Goal: Task Accomplishment & Management: Complete application form

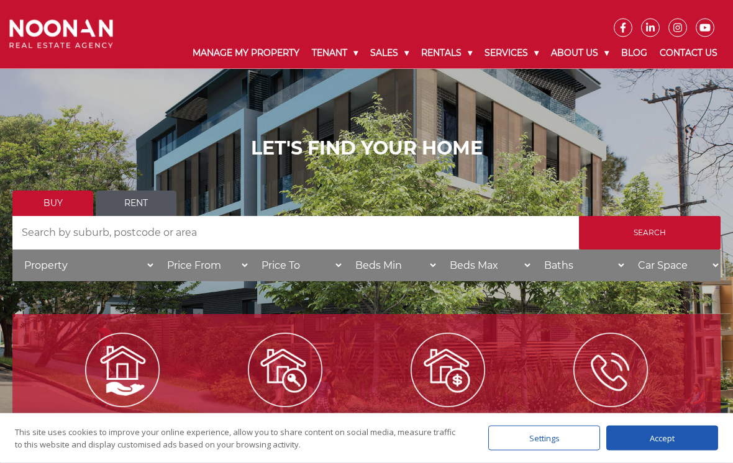
click at [448, 238] on input "Search by Address" at bounding box center [295, 234] width 566 height 34
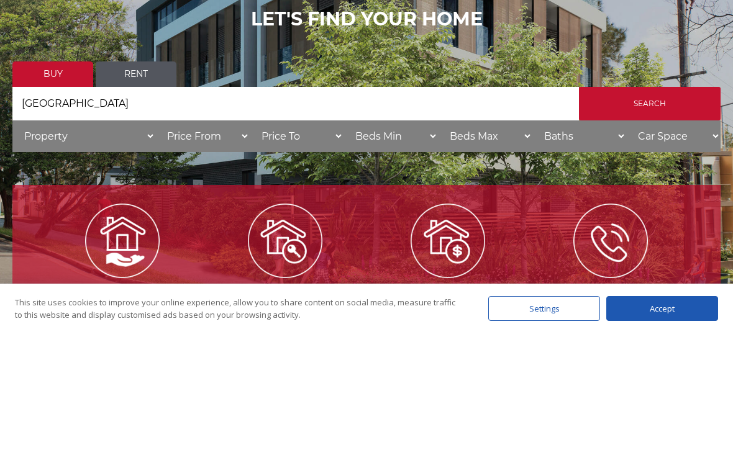
type input "[GEOGRAPHIC_DATA]"
click at [649, 217] on input "Search" at bounding box center [650, 234] width 142 height 34
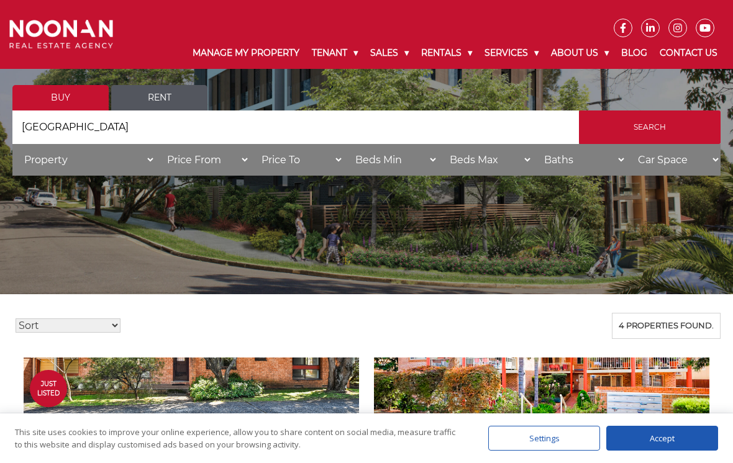
scroll to position [78, 0]
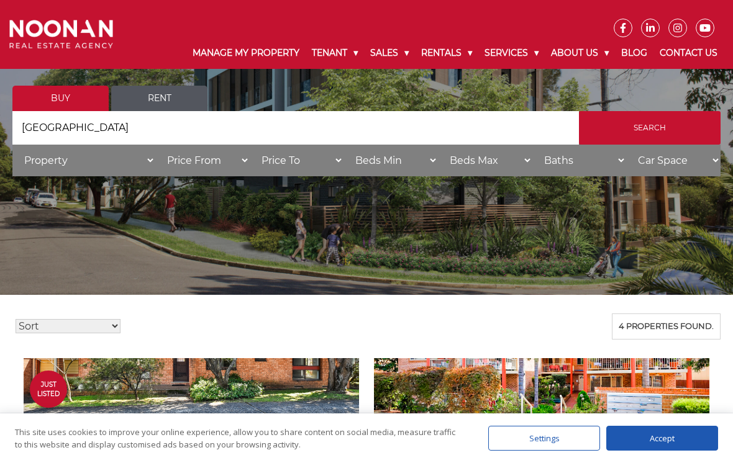
click at [53, 102] on link "Buy" at bounding box center [60, 98] width 96 height 25
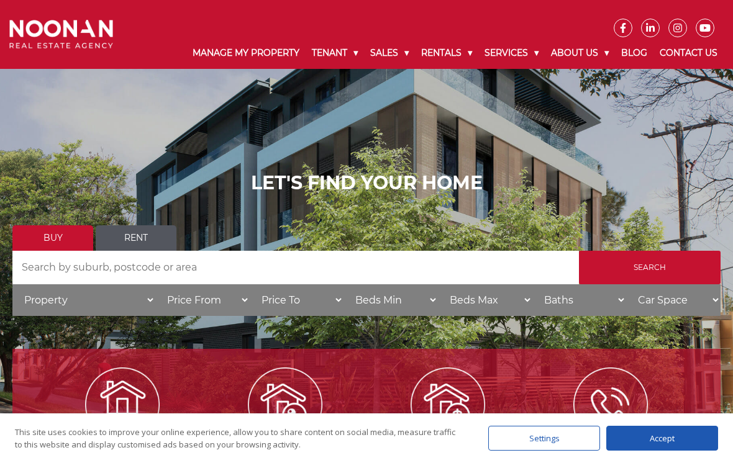
click at [466, 271] on input "Search by Address" at bounding box center [295, 268] width 566 height 34
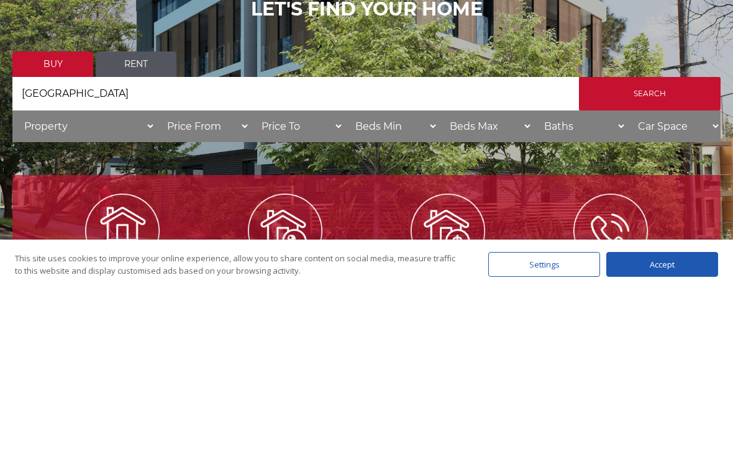
type input "[GEOGRAPHIC_DATA]"
click at [649, 251] on input "Search" at bounding box center [650, 268] width 142 height 34
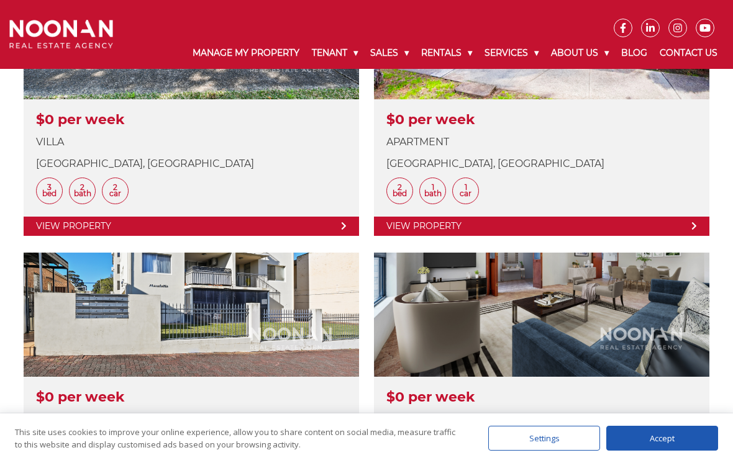
scroll to position [461, 0]
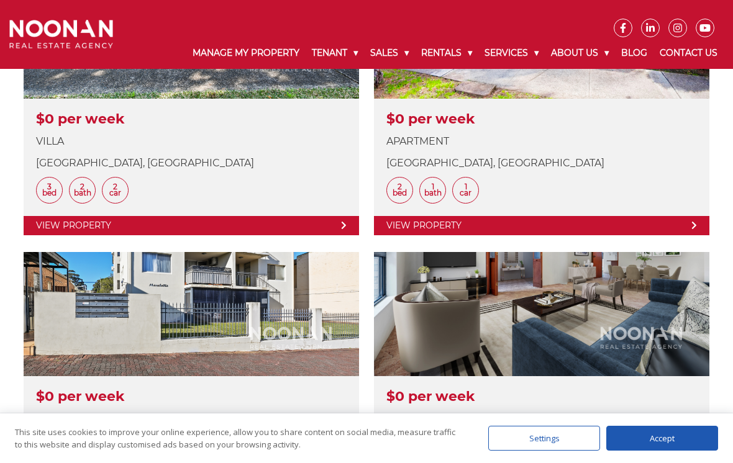
click at [645, 158] on link at bounding box center [541, 105] width 335 height 261
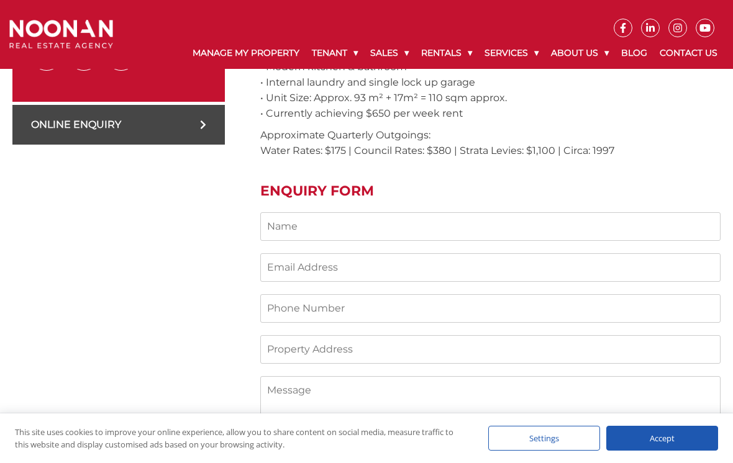
scroll to position [661, 0]
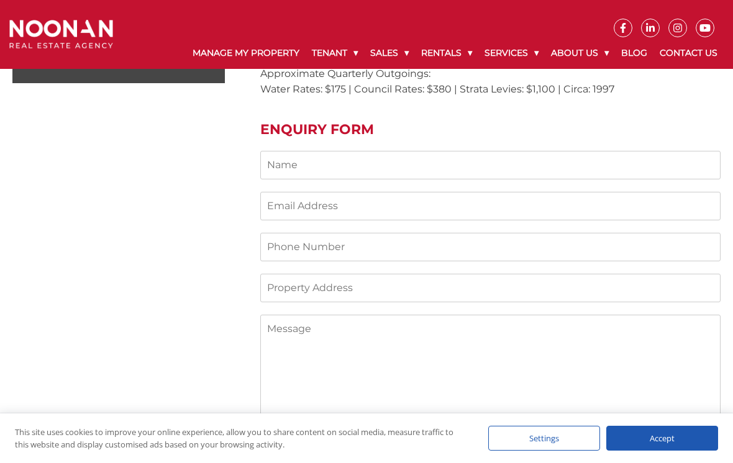
click at [466, 151] on input "Contact form" at bounding box center [490, 165] width 460 height 29
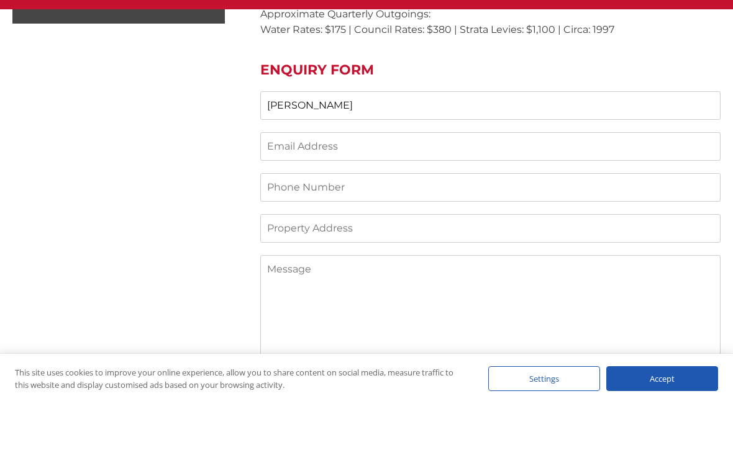
type input "Daniel"
click at [543, 192] on input "Contact form" at bounding box center [490, 206] width 460 height 29
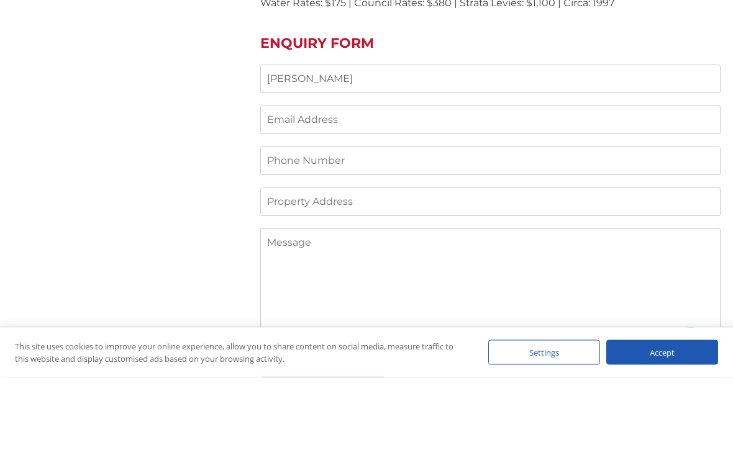
click at [620, 233] on input "Contact form" at bounding box center [490, 247] width 460 height 29
click at [553, 192] on input "Contact form" at bounding box center [490, 206] width 460 height 29
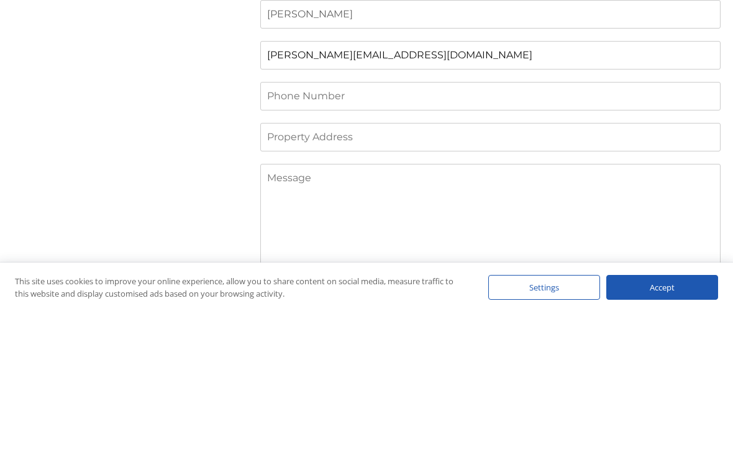
type input "daniel.c74@outlook.com"
click at [582, 274] on input "Contact form" at bounding box center [490, 288] width 460 height 29
click at [457, 274] on input "Contact form" at bounding box center [490, 288] width 460 height 29
paste input "15/78 PITT STREET, MORTDALE NSW 2223"
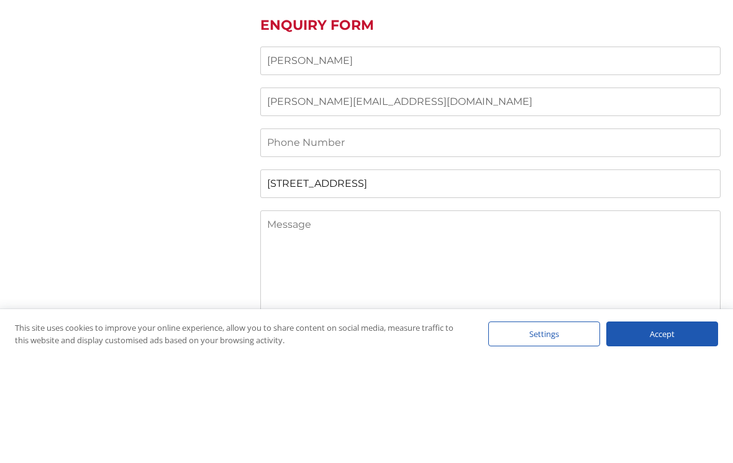
type input "15/78 PITT STREET, MORTDALE NSW 2223"
click at [509, 192] on input "daniel.c74@outlook.com" at bounding box center [490, 206] width 460 height 29
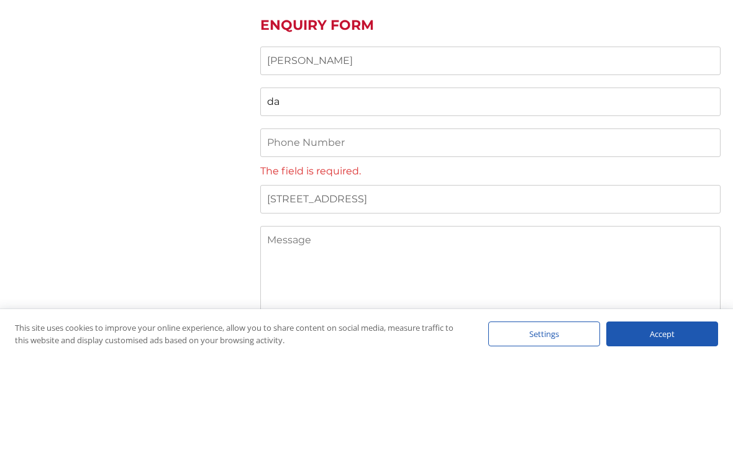
type input "d"
click at [485, 151] on div "Daniel The field is required. 15/78 PITT STREET, MORTDALE NSW 2223 Send" at bounding box center [490, 317] width 460 height 333
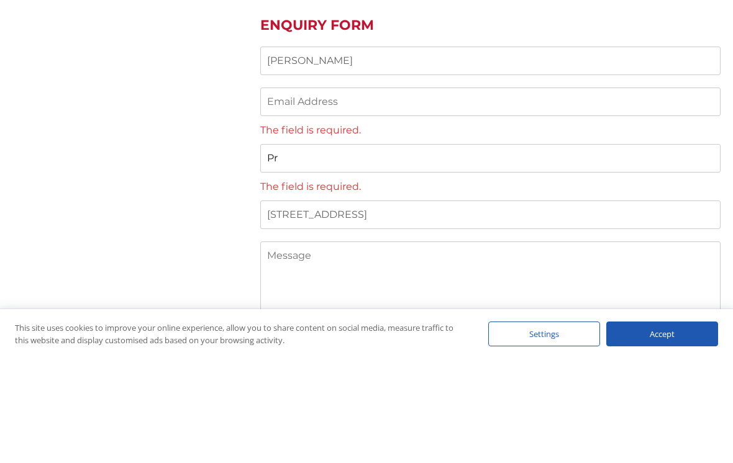
type input "P"
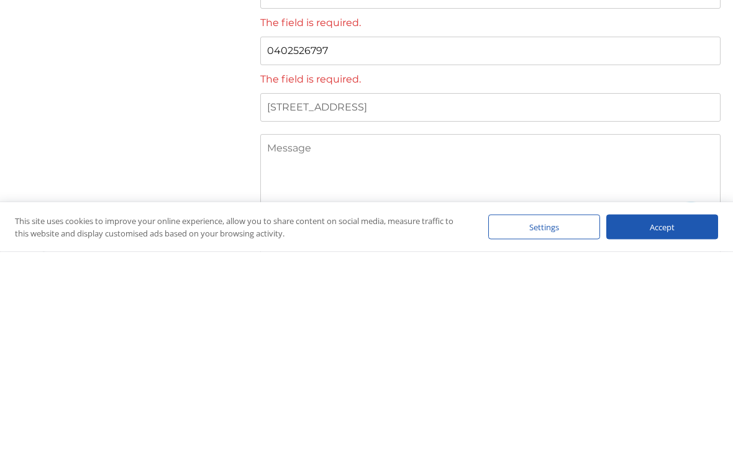
type input "0402526797"
click at [566, 346] on textarea "Contact form" at bounding box center [490, 408] width 460 height 124
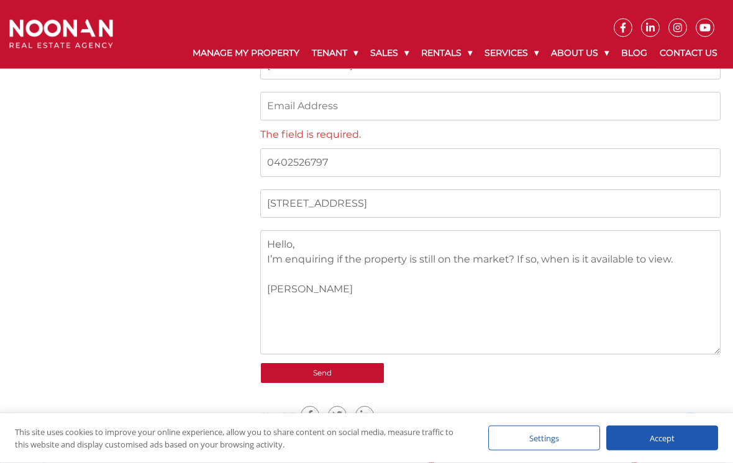
scroll to position [761, 0]
click at [560, 283] on textarea "Hello, I’m enquiring if the property is still on the market? If so, when is it …" at bounding box center [490, 292] width 460 height 124
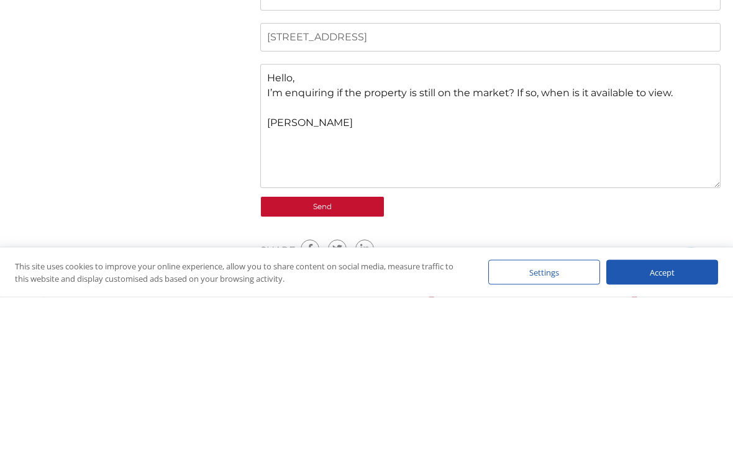
click at [518, 230] on textarea "Hello, I’m enquiring if the property is still on the market? If so, when is it …" at bounding box center [490, 292] width 460 height 124
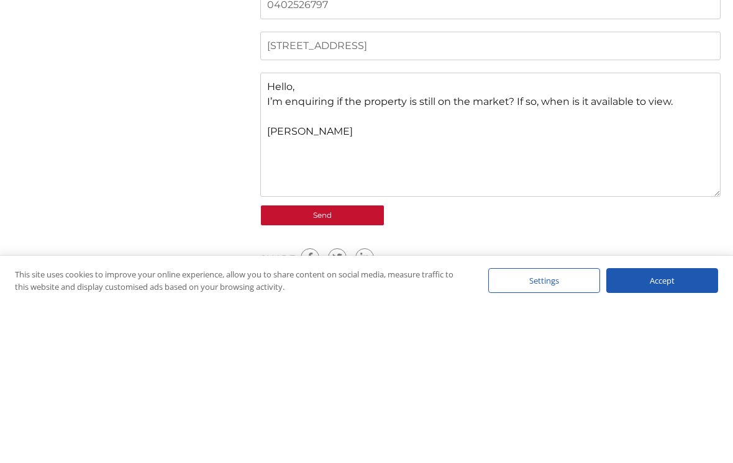
type textarea "Hello, I’m enquiring if the property is still on the market? If so, when is it …"
click at [363, 363] on input "Send" at bounding box center [322, 373] width 124 height 21
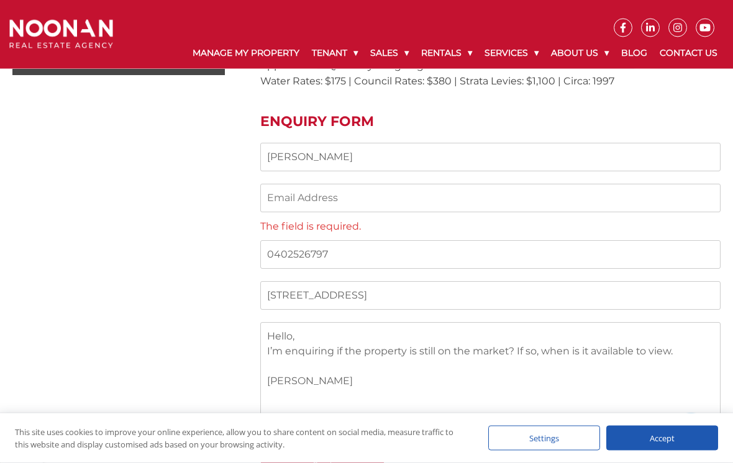
scroll to position [668, 0]
click at [492, 185] on input "Contact form" at bounding box center [490, 199] width 460 height 29
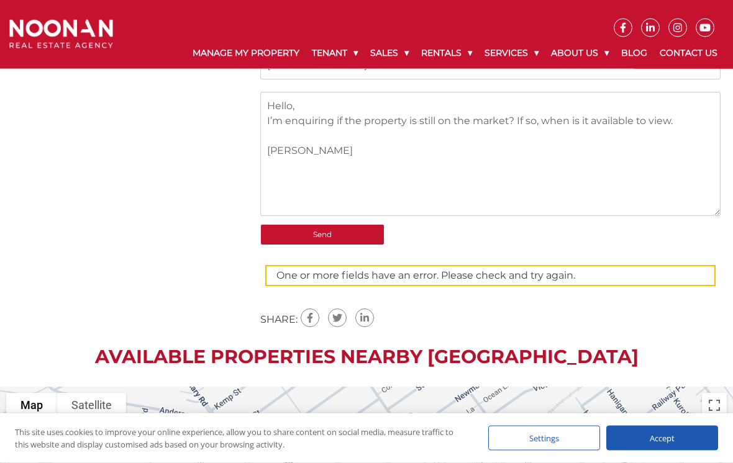
scroll to position [900, 0]
type input "daniel.c74@outlook.com"
click at [366, 221] on form "Daniel daniel.c74@outlook.com The field is required. 0402526797 15/78 PITT STRE…" at bounding box center [490, 99] width 460 height 374
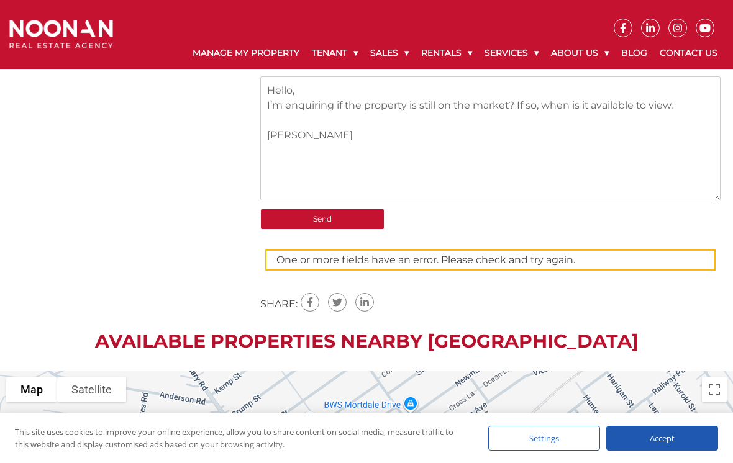
click at [359, 209] on input "Send" at bounding box center [322, 219] width 124 height 21
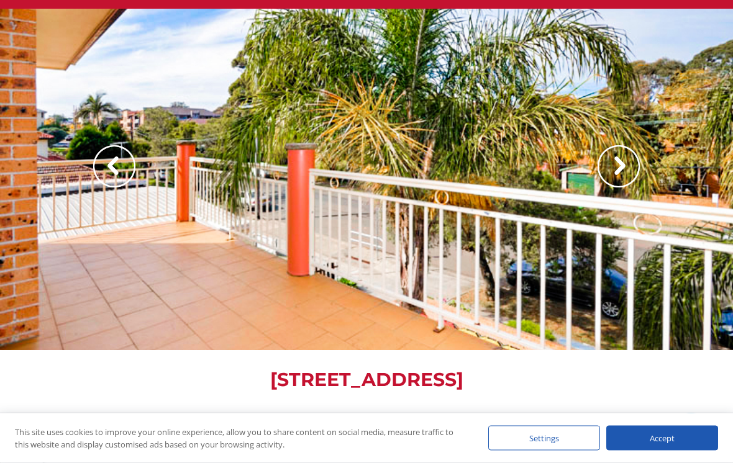
scroll to position [0, 0]
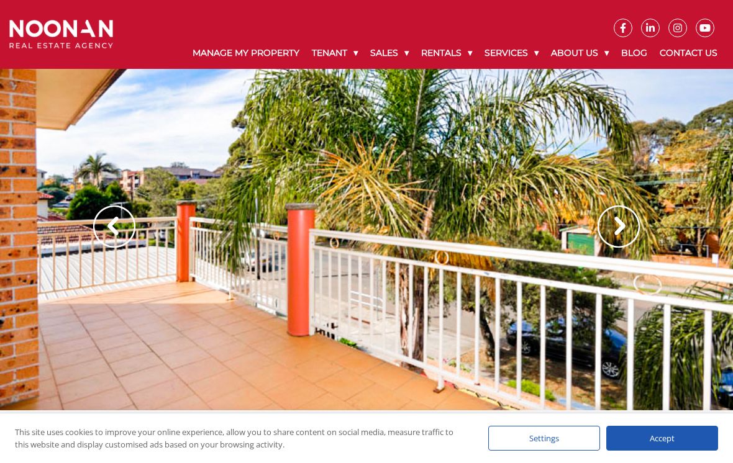
click at [620, 233] on img at bounding box center [618, 227] width 42 height 42
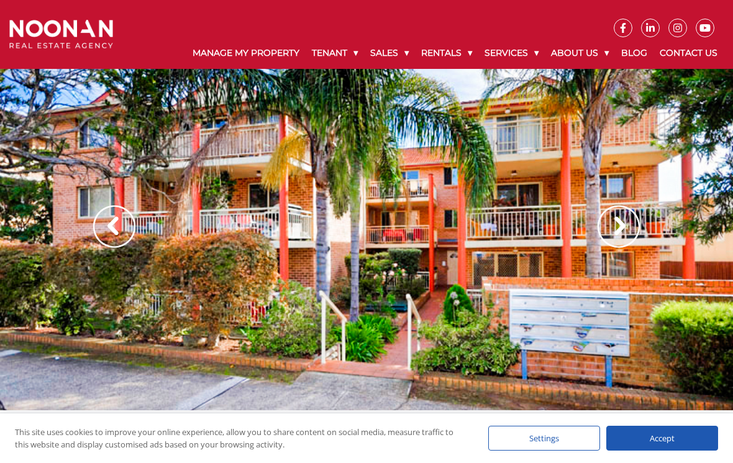
click at [617, 230] on img at bounding box center [618, 227] width 42 height 42
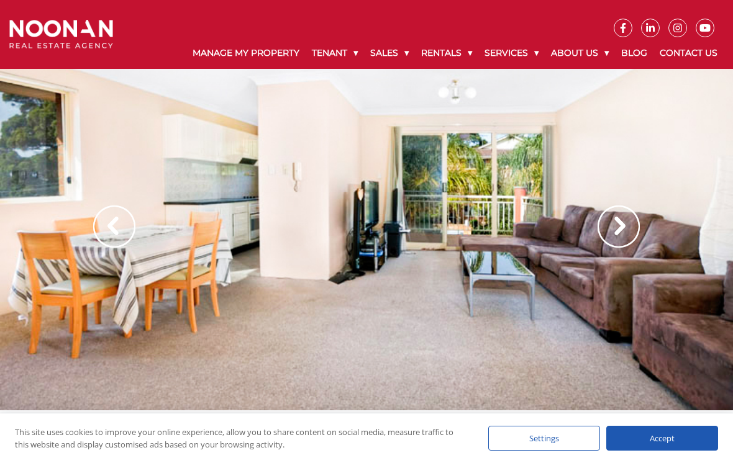
click at [619, 231] on img at bounding box center [618, 227] width 42 height 42
